Goal: Information Seeking & Learning: Learn about a topic

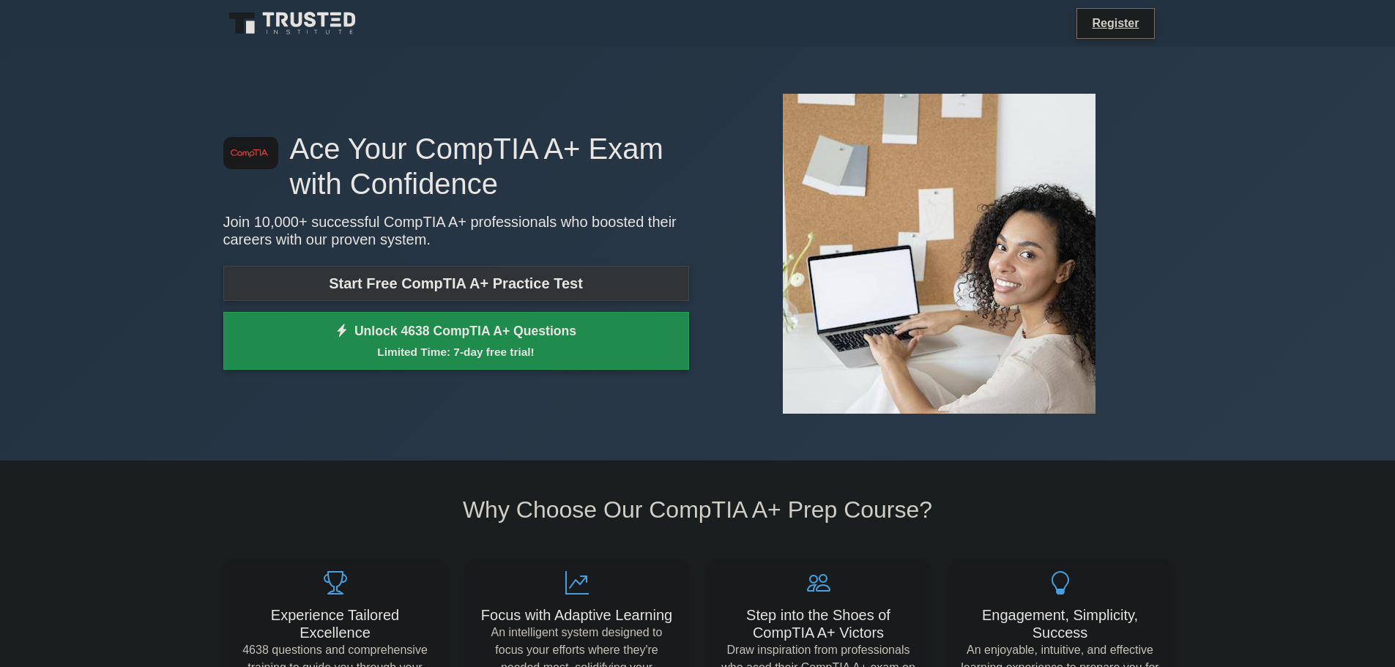
click at [462, 281] on link "Start Free CompTIA A+ Practice Test" at bounding box center [456, 283] width 466 height 35
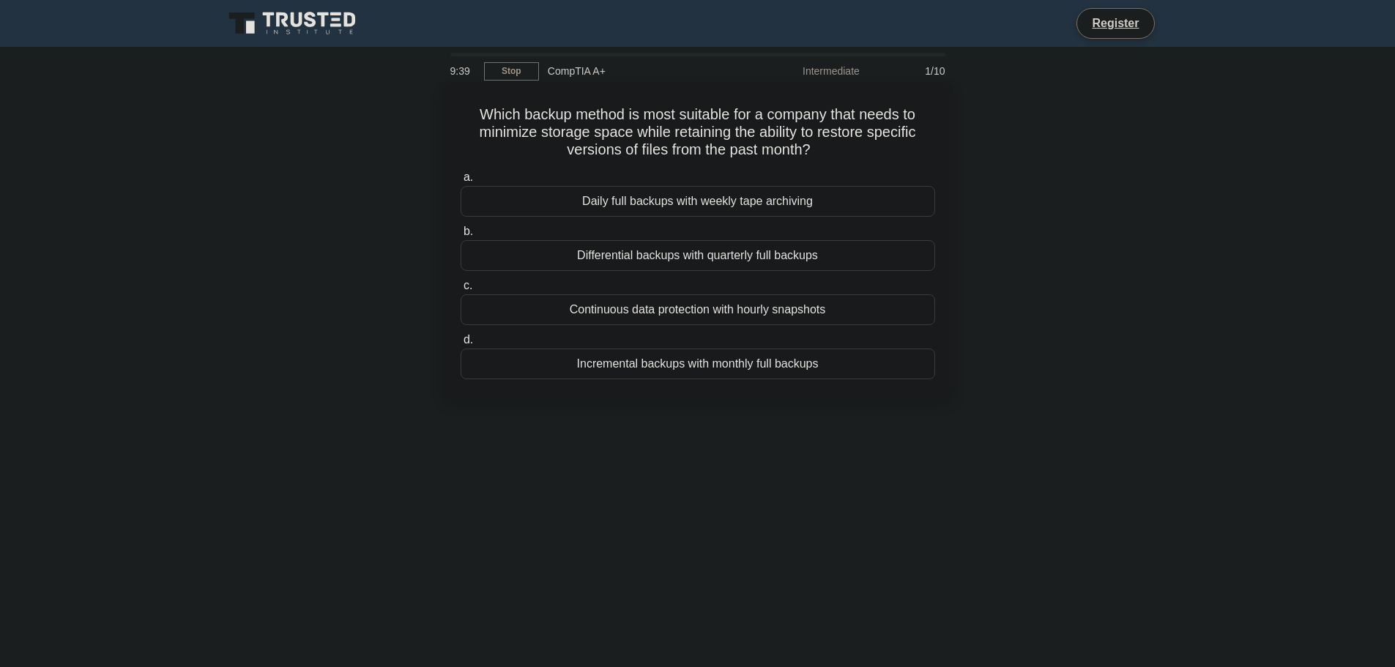
click at [642, 369] on div "Incremental backups with monthly full backups" at bounding box center [698, 364] width 475 height 31
click at [461, 345] on input "d. Incremental backups with monthly full backups" at bounding box center [461, 340] width 0 height 10
click at [581, 196] on div "MQTT (Message Queuing Telemetry Transport)" at bounding box center [698, 201] width 475 height 31
click at [461, 182] on input "a. MQTT (Message Queuing Telemetry Transport)" at bounding box center [461, 178] width 0 height 10
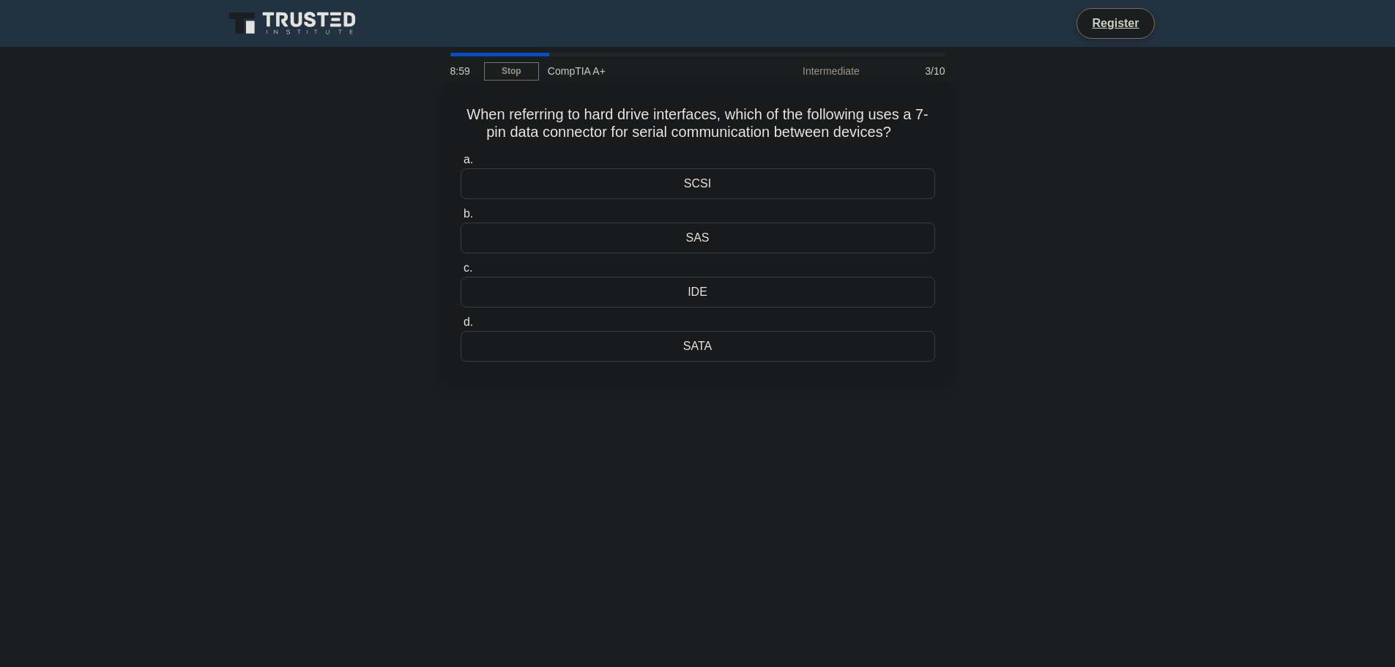
click at [704, 353] on div "SATA" at bounding box center [698, 346] width 475 height 31
click at [461, 327] on input "d. SATA" at bounding box center [461, 323] width 0 height 10
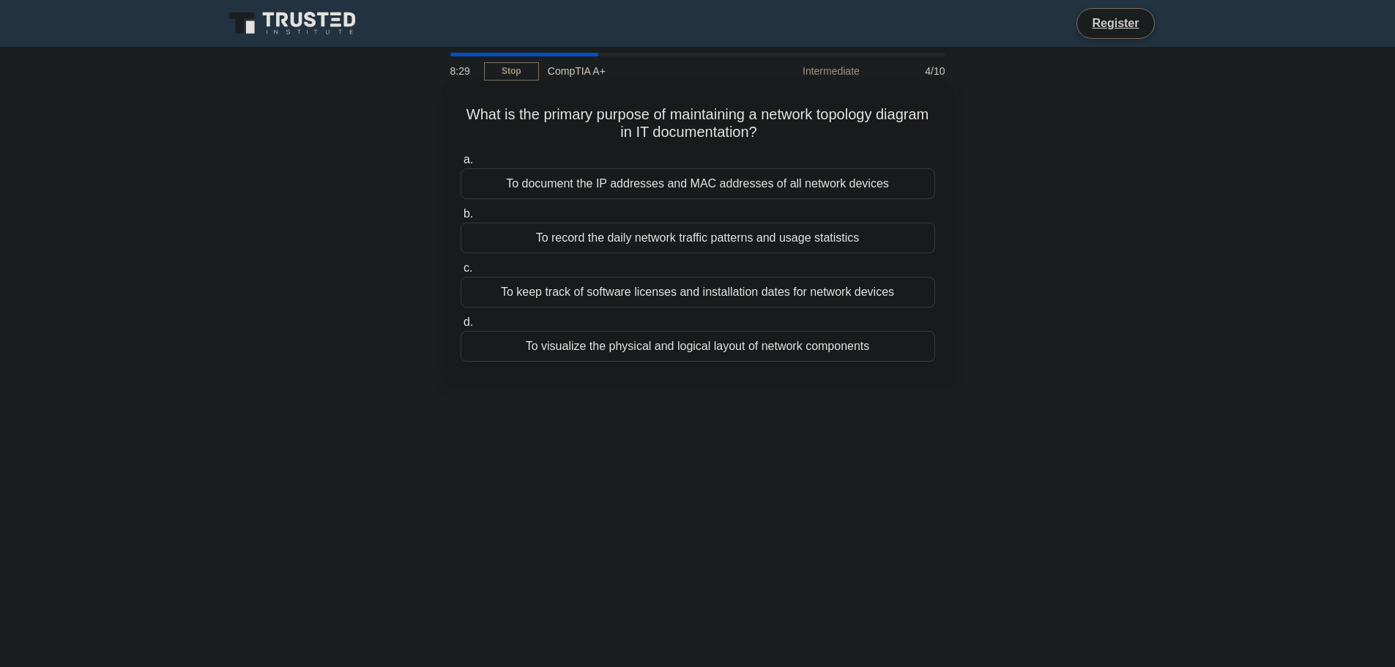
click at [577, 351] on div "To visualize the physical and logical layout of network components" at bounding box center [698, 346] width 475 height 31
click at [461, 327] on input "d. To visualize the physical and logical layout of network components" at bounding box center [461, 323] width 0 height 10
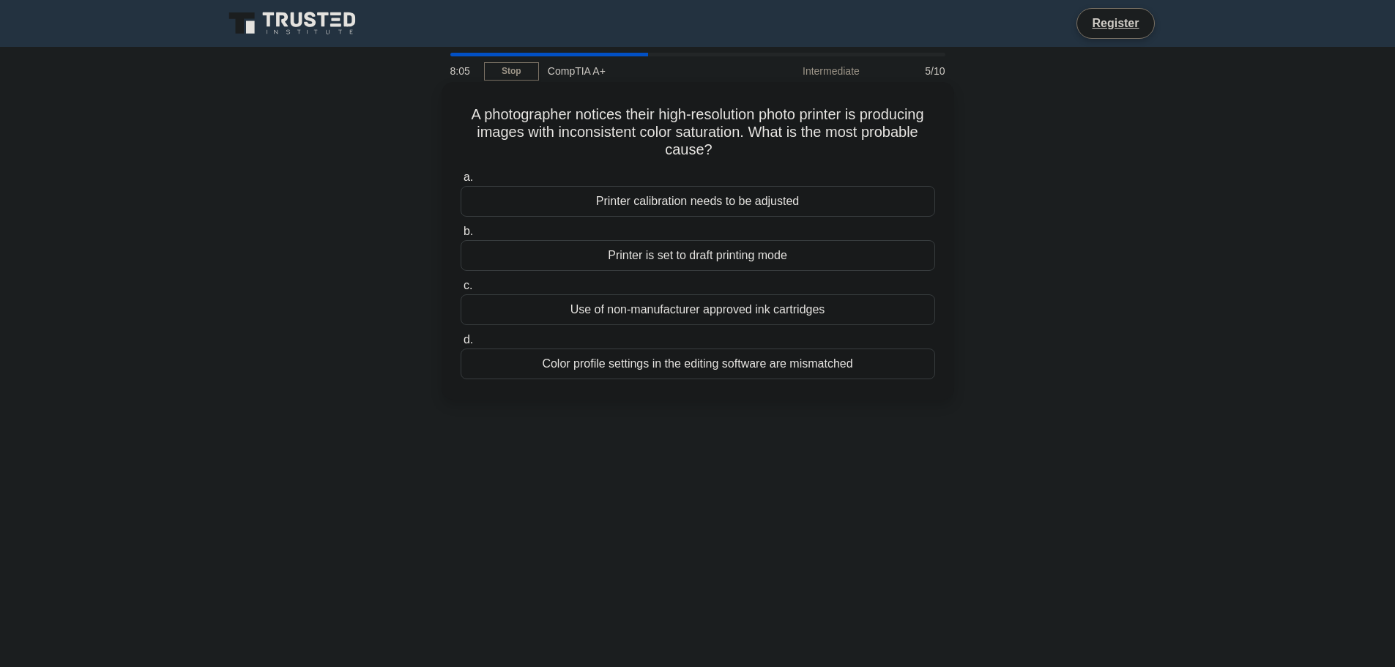
click at [508, 199] on div "Printer calibration needs to be adjusted" at bounding box center [698, 201] width 475 height 31
click at [461, 182] on input "a. Printer calibration needs to be adjusted" at bounding box center [461, 178] width 0 height 10
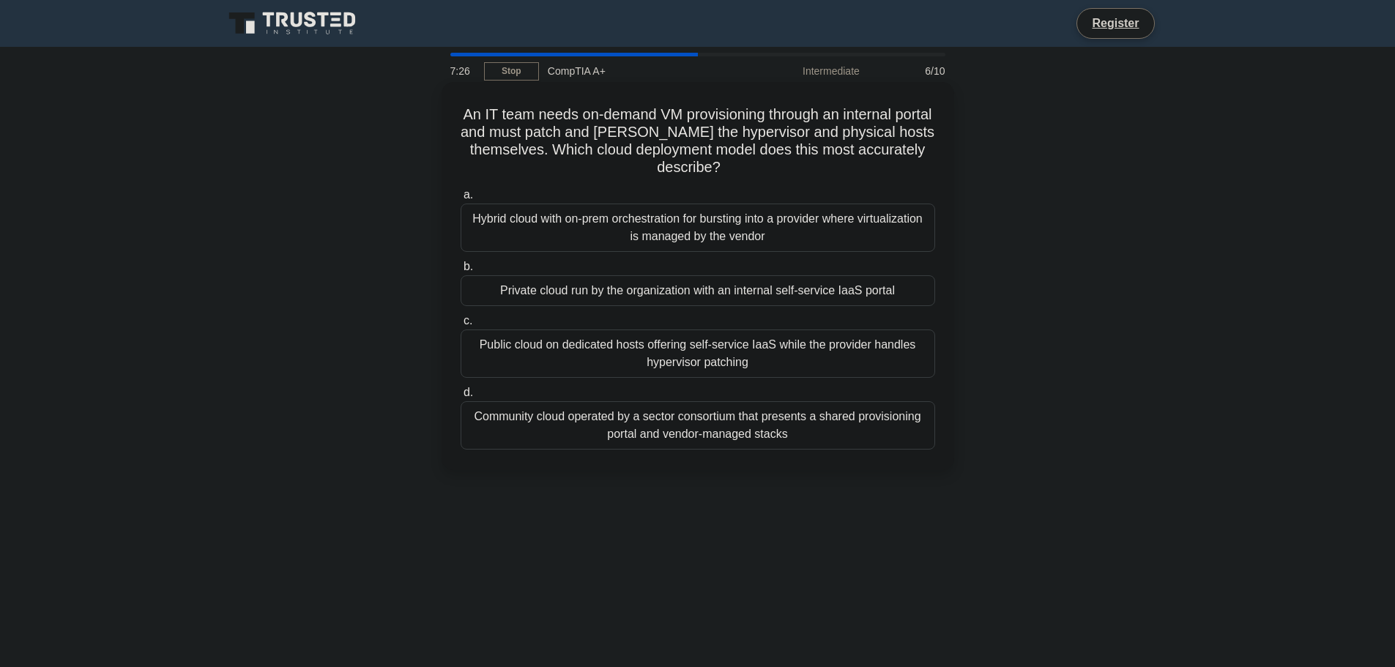
click at [564, 291] on div "Private cloud run by the organization with an internal self-service IaaS portal" at bounding box center [698, 290] width 475 height 31
click at [461, 272] on input "b. Private cloud run by the organization with an internal self-service IaaS por…" at bounding box center [461, 267] width 0 height 10
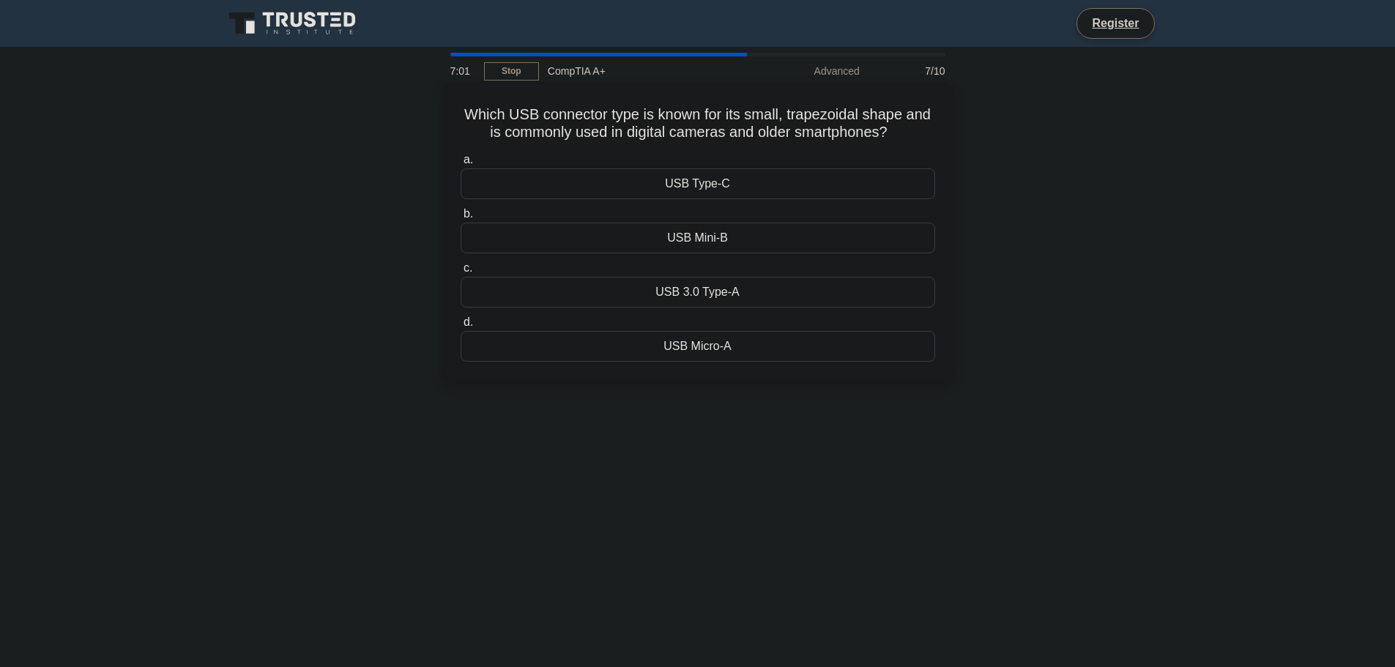
click at [675, 349] on div "USB Micro-A" at bounding box center [698, 346] width 475 height 31
click at [461, 327] on input "d. USB Micro-A" at bounding box center [461, 323] width 0 height 10
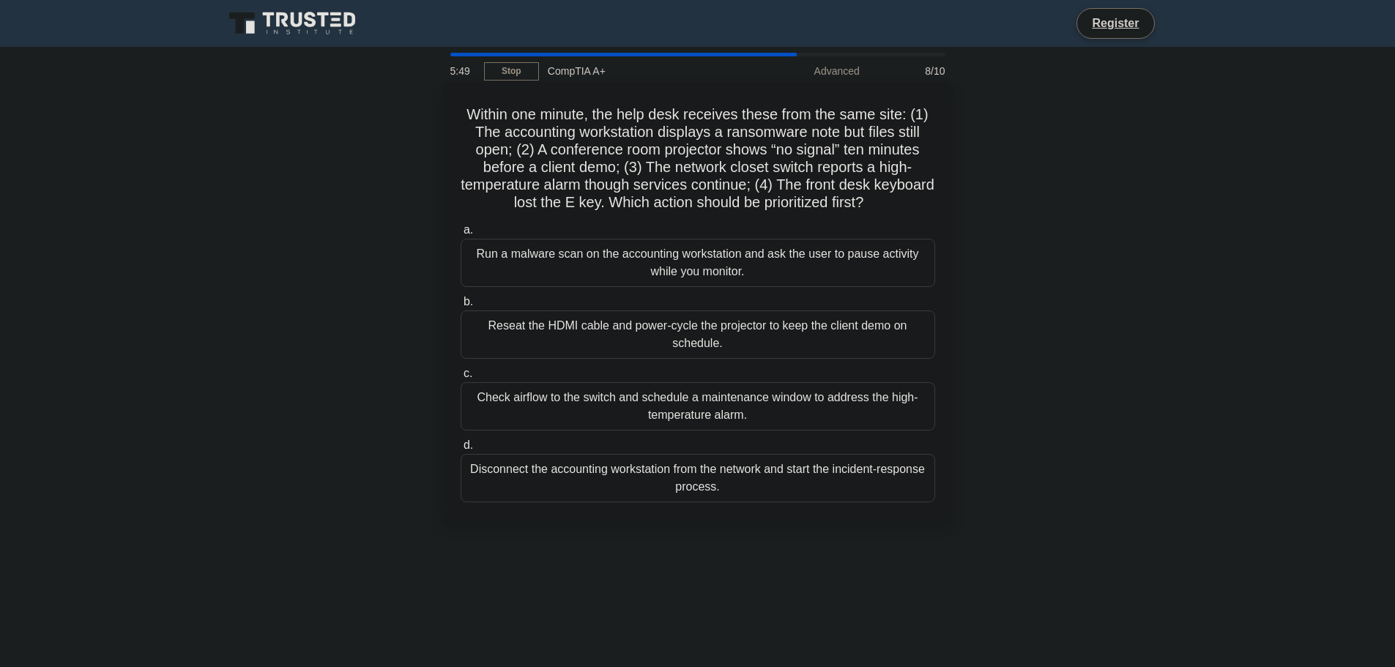
click at [612, 412] on div "Check airflow to the switch and schedule a maintenance window to address the hi…" at bounding box center [698, 406] width 475 height 48
click at [461, 379] on input "c. Check airflow to the switch and schedule a maintenance window to address the…" at bounding box center [461, 374] width 0 height 10
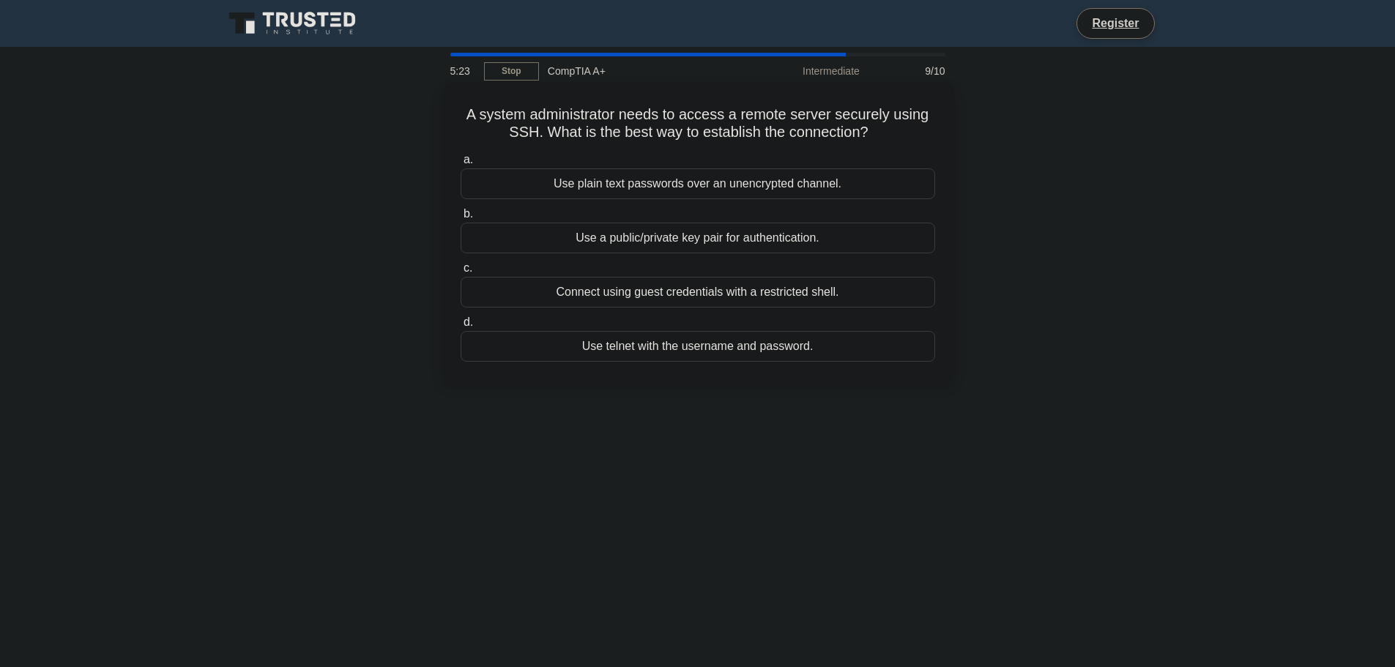
click at [656, 297] on div "Connect using guest credentials with a restricted shell." at bounding box center [698, 292] width 475 height 31
click at [461, 273] on input "c. Connect using guest credentials with a restricted shell." at bounding box center [461, 269] width 0 height 10
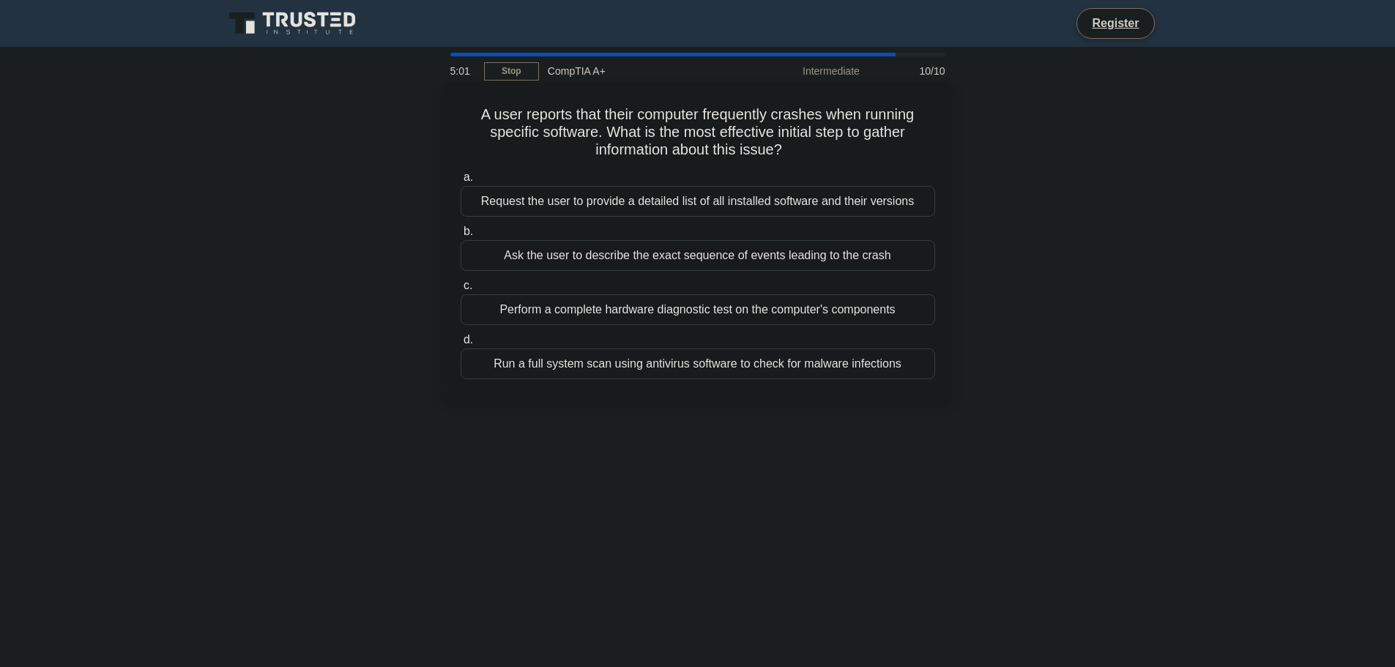
click at [667, 267] on div "Ask the user to describe the exact sequence of events leading to the crash" at bounding box center [698, 255] width 475 height 31
click at [461, 237] on input "b. Ask the user to describe the exact sequence of events leading to the crash" at bounding box center [461, 232] width 0 height 10
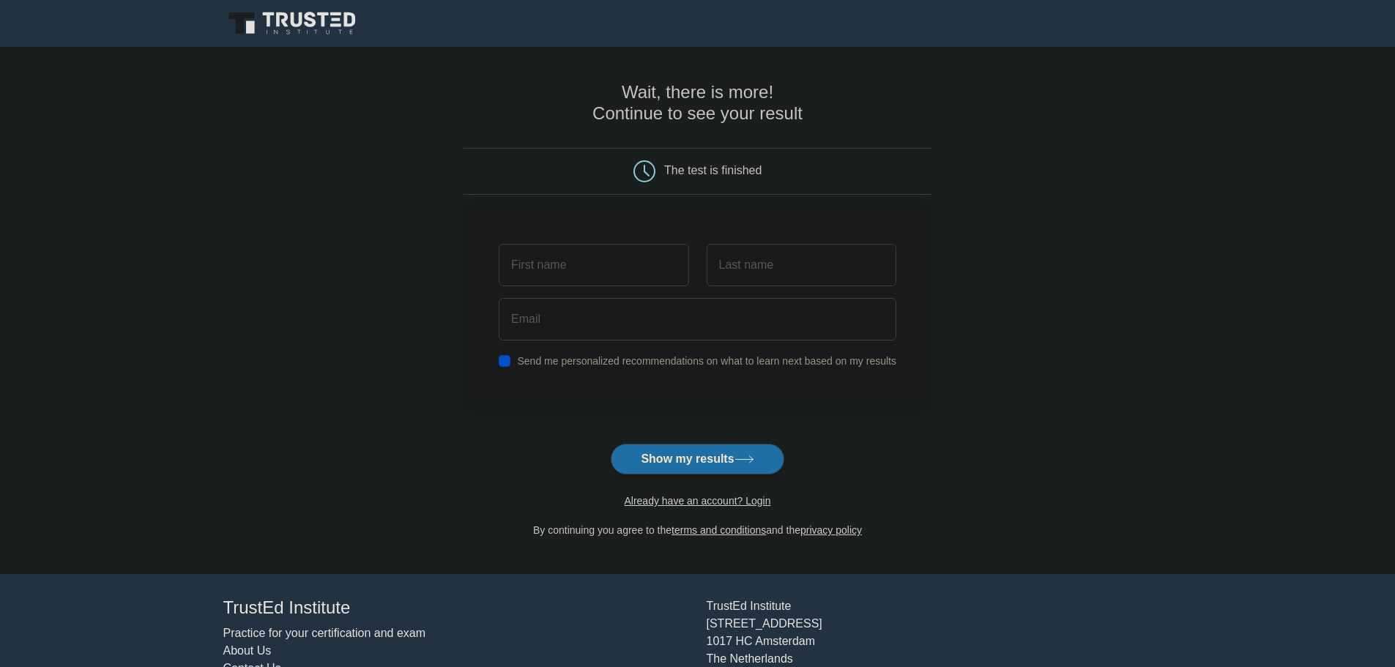
click at [632, 278] on input "text" at bounding box center [594, 265] width 190 height 42
click at [607, 264] on input "text" at bounding box center [594, 265] width 190 height 42
click at [461, 237] on main "Wait, there is more! Continue to see your result The test is finished and the" at bounding box center [697, 310] width 1395 height 527
click at [697, 453] on button "Show my results" at bounding box center [697, 459] width 173 height 31
click at [552, 264] on input "text" at bounding box center [594, 265] width 190 height 42
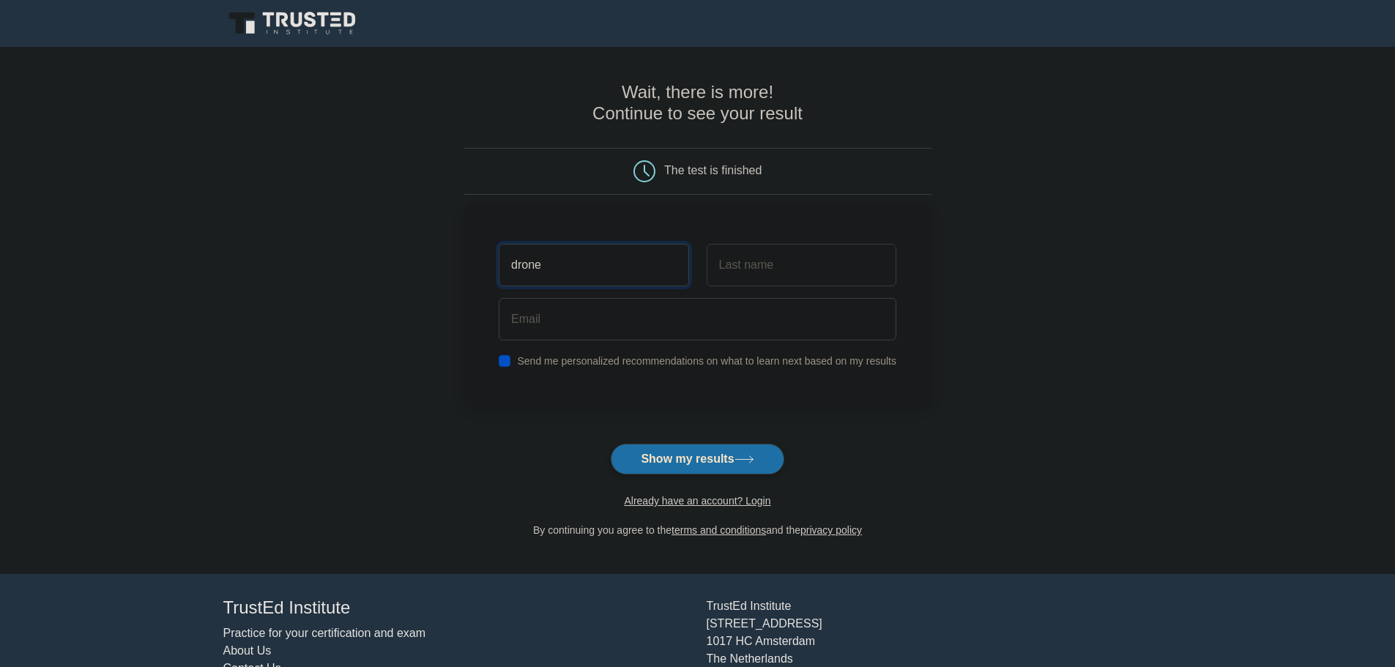
type input "drone"
type input "man"
click at [514, 374] on div "drone man Send me personalized recommendations on what to learn next based on m…" at bounding box center [698, 304] width 468 height 202
click at [508, 366] on input "checkbox" at bounding box center [505, 361] width 12 height 12
checkbox input "false"
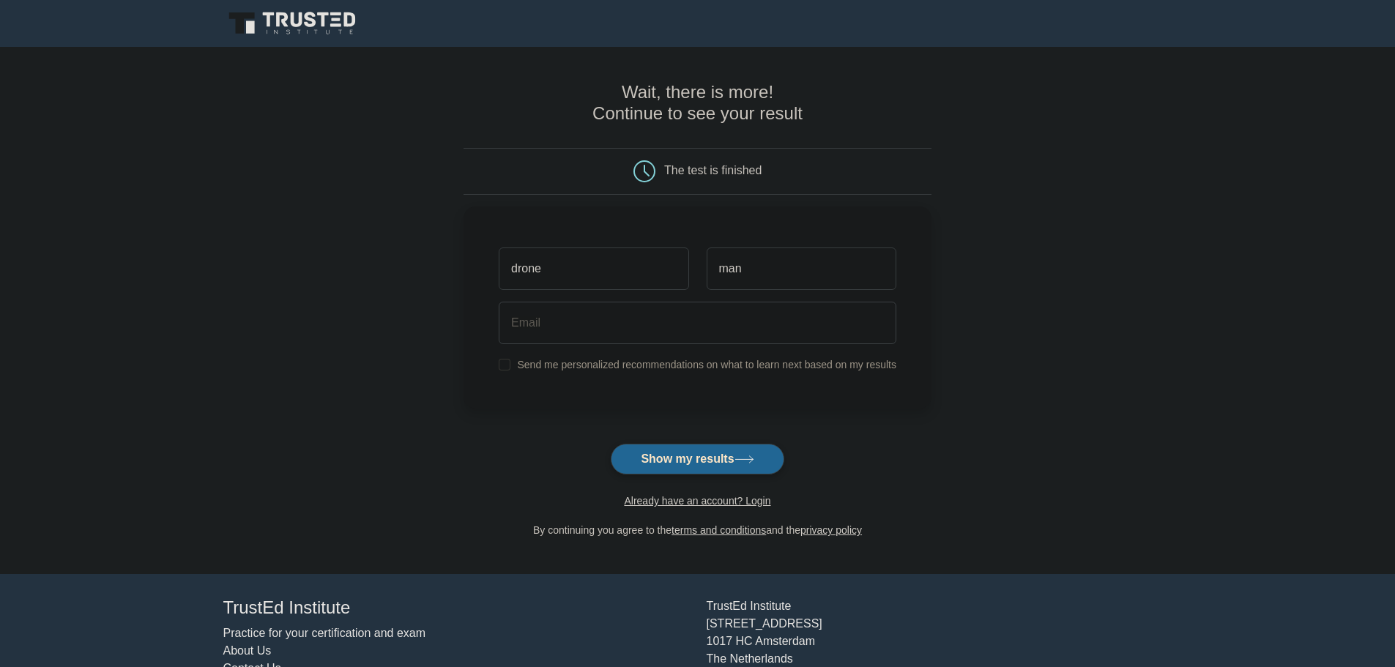
click at [670, 450] on button "Show my results" at bounding box center [697, 459] width 173 height 31
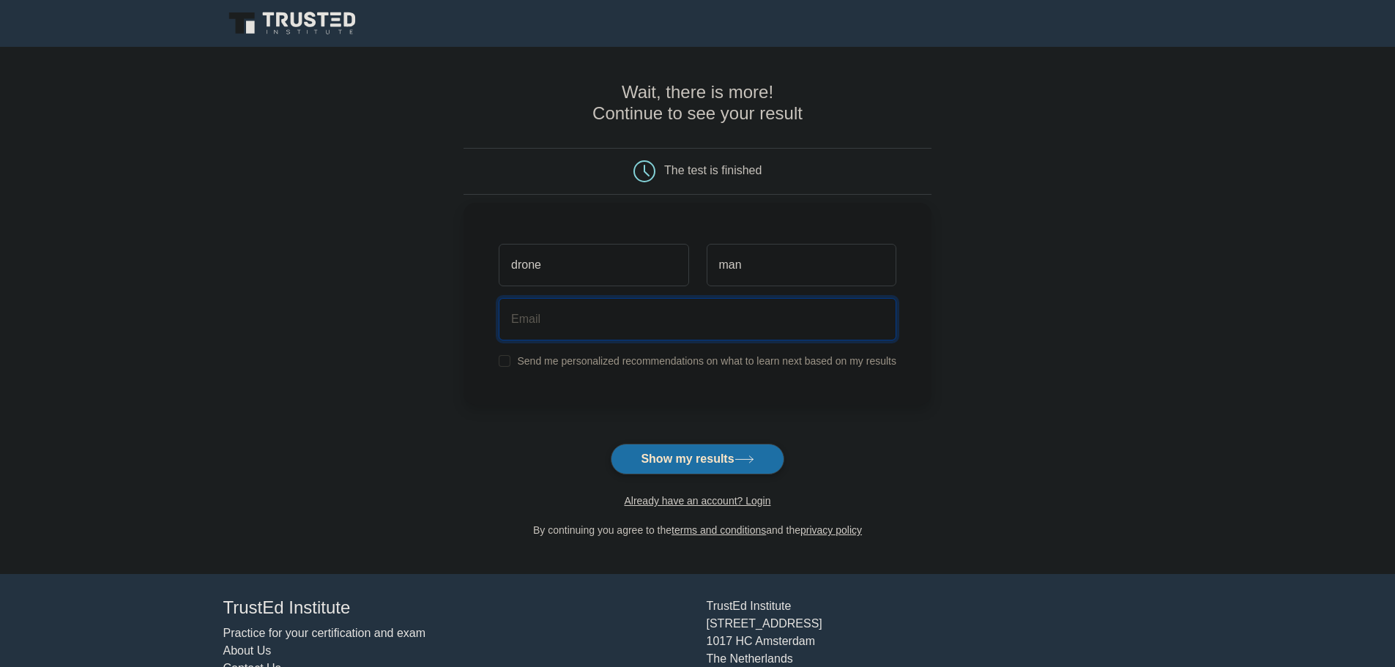
click at [564, 333] on input "email" at bounding box center [698, 319] width 398 height 42
type input "viljamstr@gmail.com"
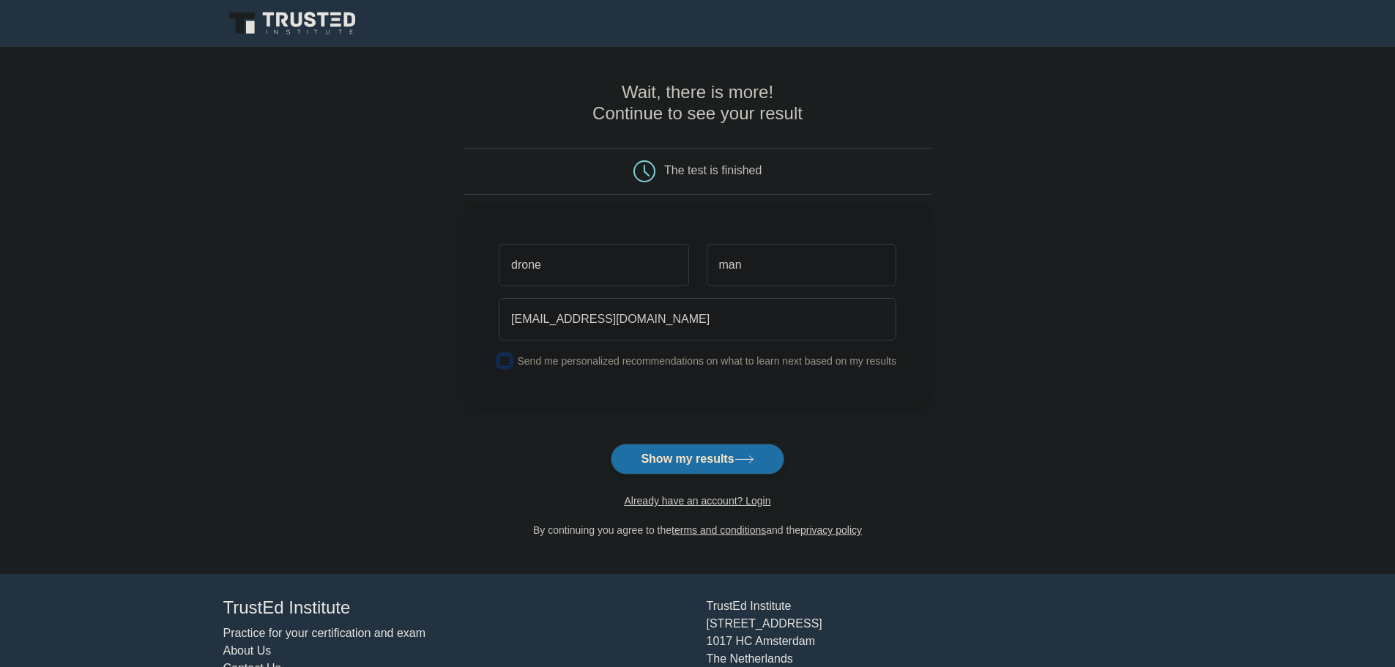
click at [506, 357] on input "checkbox" at bounding box center [505, 361] width 12 height 12
checkbox input "true"
click at [494, 362] on div "Send me personalized recommendations on what to learn next based on my results" at bounding box center [697, 361] width 415 height 18
click at [682, 467] on button "Show my results" at bounding box center [697, 459] width 173 height 31
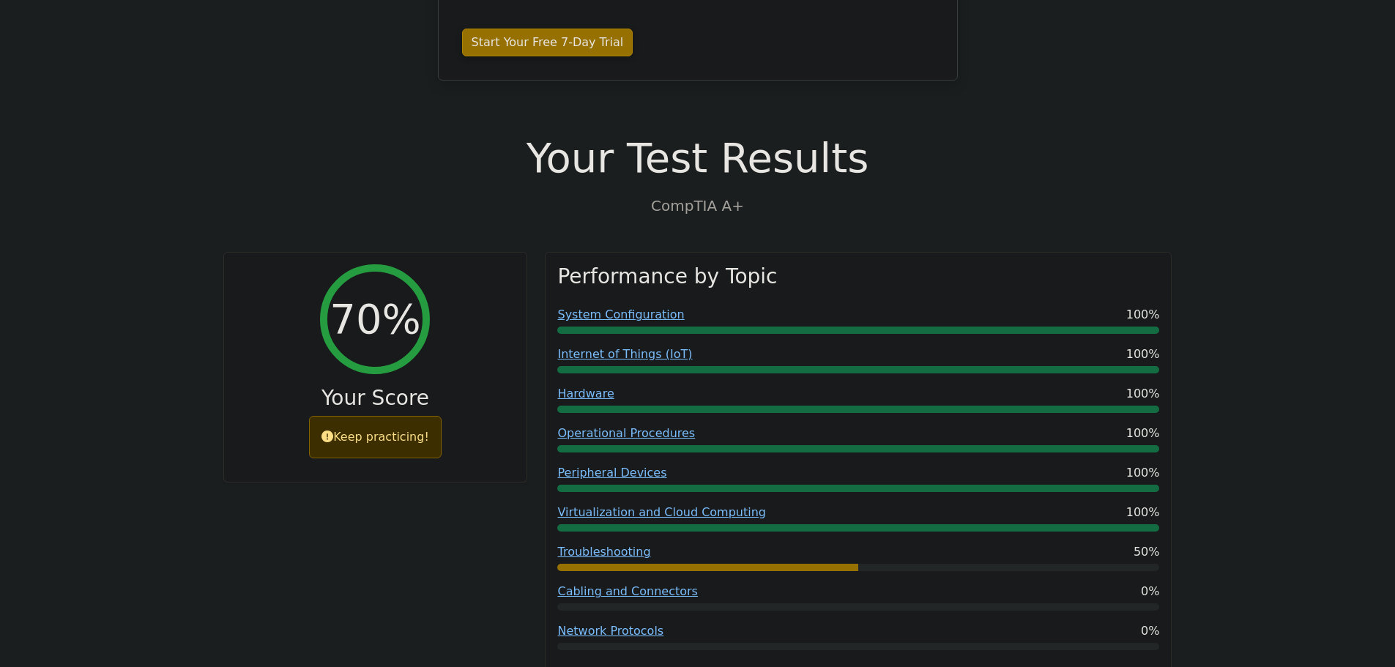
scroll to position [366, 0]
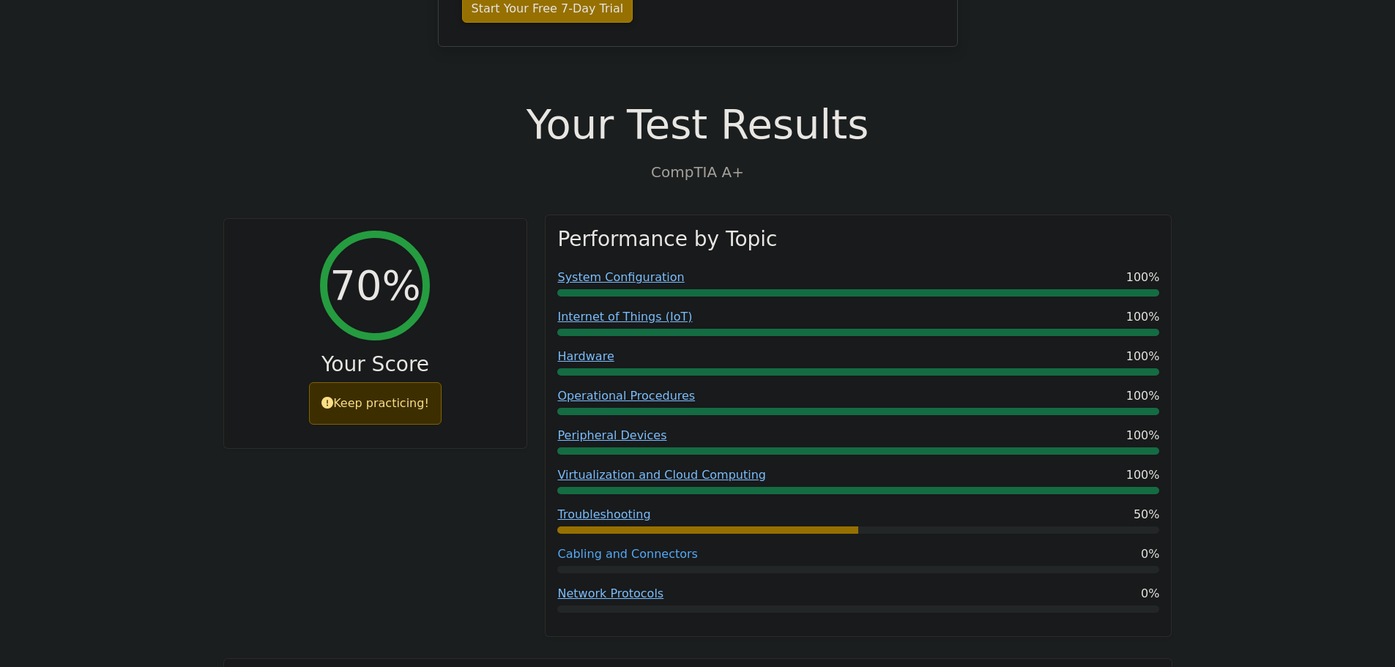
click at [595, 547] on link "Cabling and Connectors" at bounding box center [627, 554] width 140 height 14
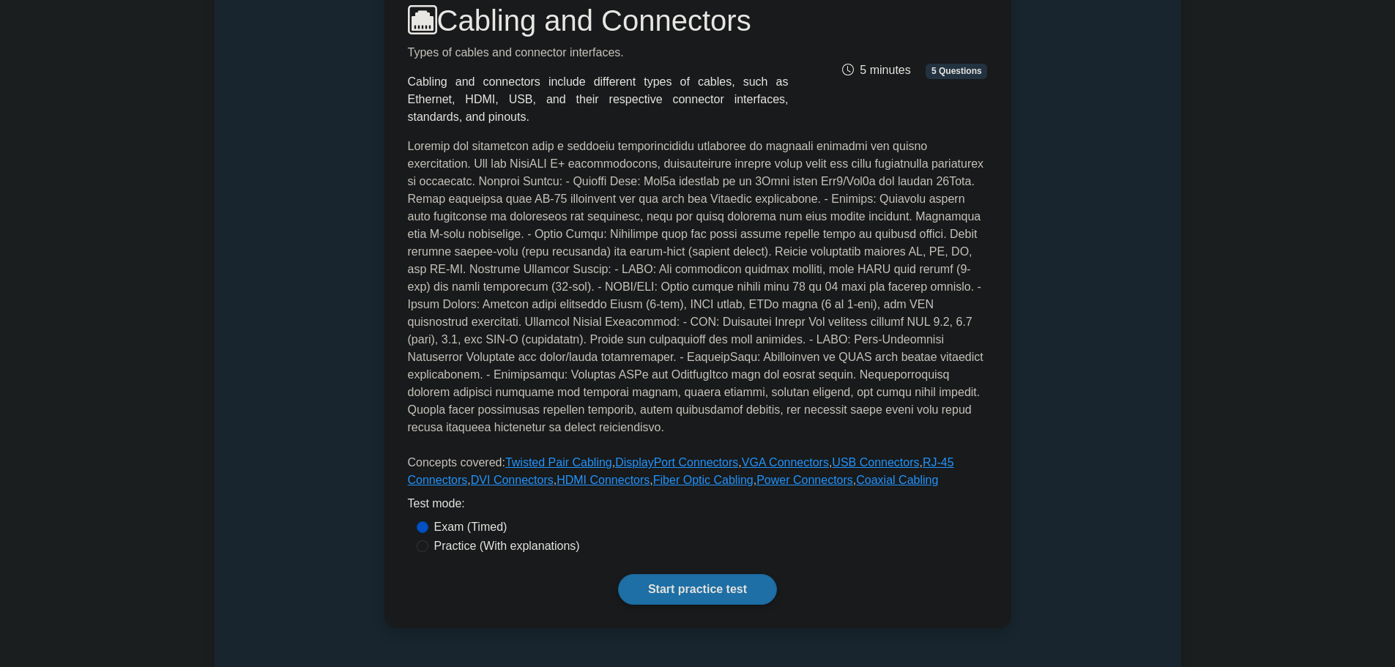
scroll to position [146, 0]
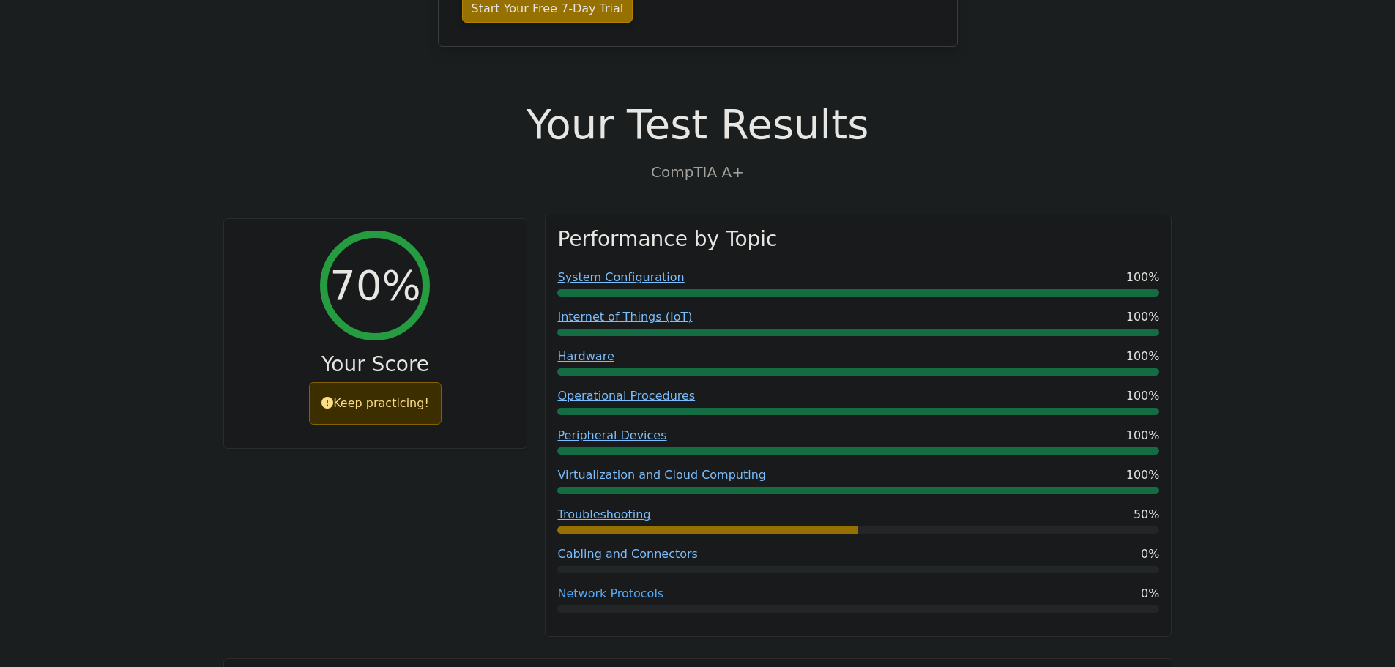
click at [591, 587] on link "Network Protocols" at bounding box center [610, 594] width 106 height 14
click at [610, 547] on link "Cabling and Connectors" at bounding box center [627, 554] width 140 height 14
